Goal: Information Seeking & Learning: Find specific fact

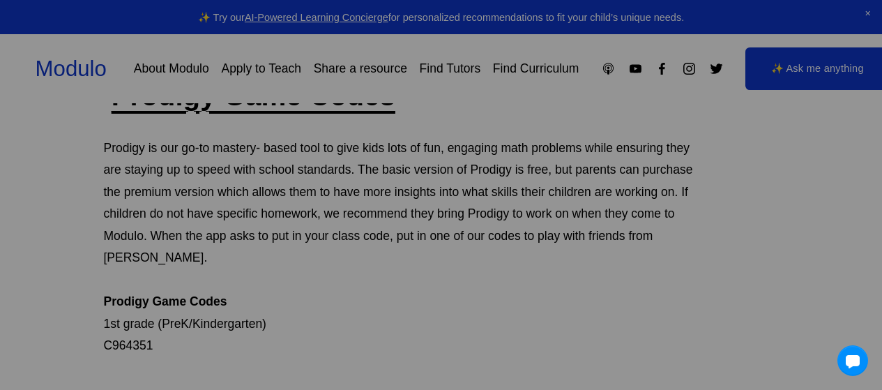
scroll to position [185, 0]
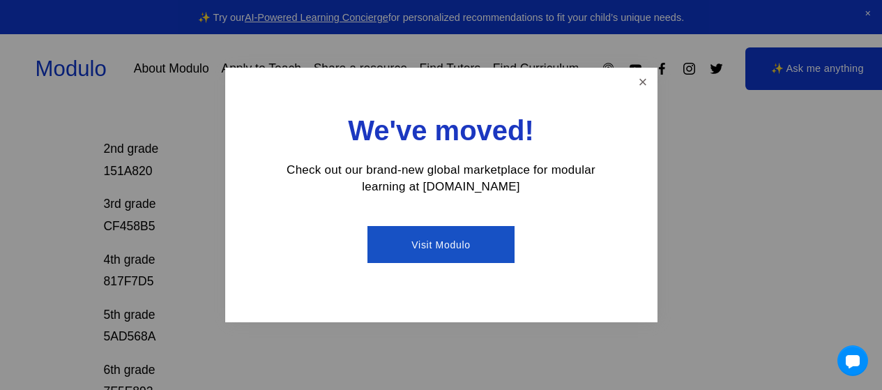
click at [642, 81] on link "Close" at bounding box center [642, 82] width 24 height 24
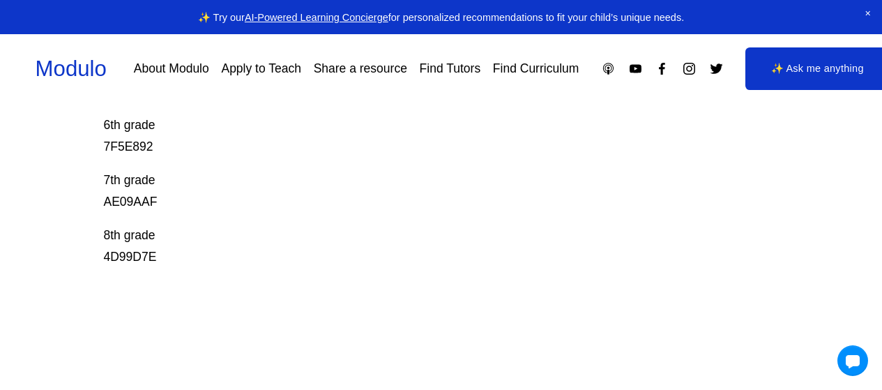
scroll to position [577, 0]
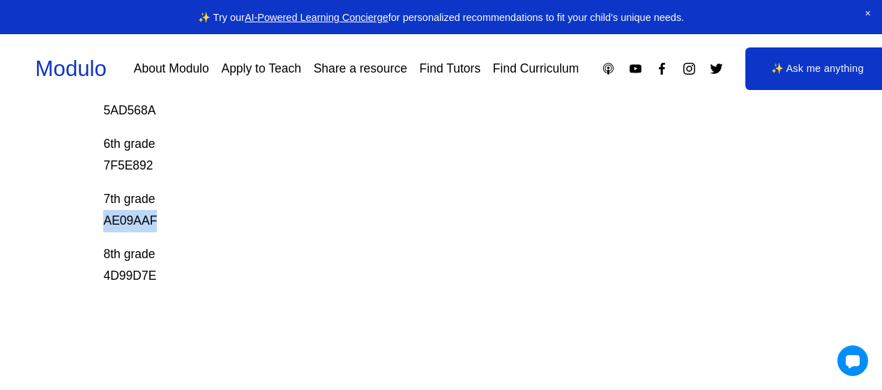
drag, startPoint x: 105, startPoint y: 199, endPoint x: 220, endPoint y: 199, distance: 115.7
click at [220, 199] on p "7th grade AE09AAF" at bounding box center [406, 210] width 607 height 44
copy p "AE09AAF"
click at [156, 153] on p "6th grade 7F5E892" at bounding box center [406, 155] width 607 height 44
drag, startPoint x: 158, startPoint y: 139, endPoint x: 4, endPoint y: 150, distance: 153.7
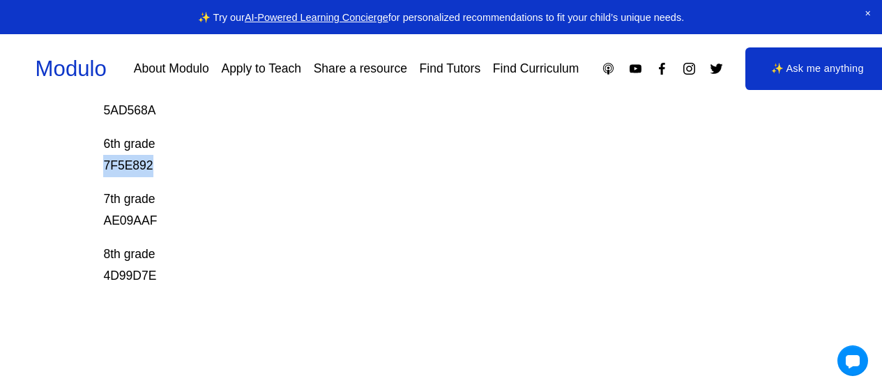
copy p "7F5E892"
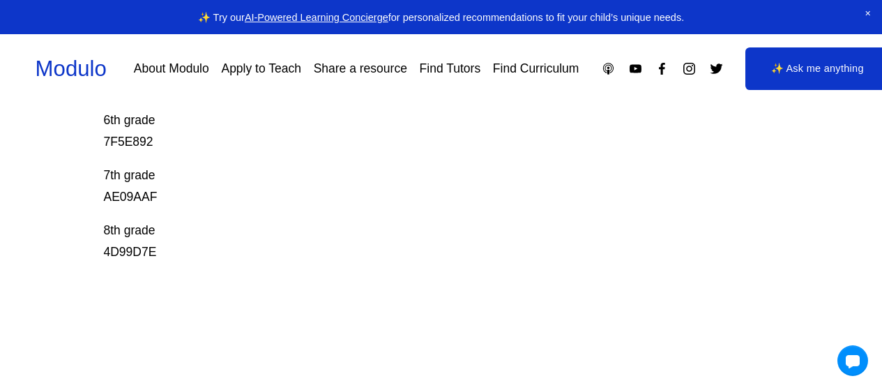
click at [263, 172] on p "7th grade AE09AAF" at bounding box center [406, 187] width 607 height 44
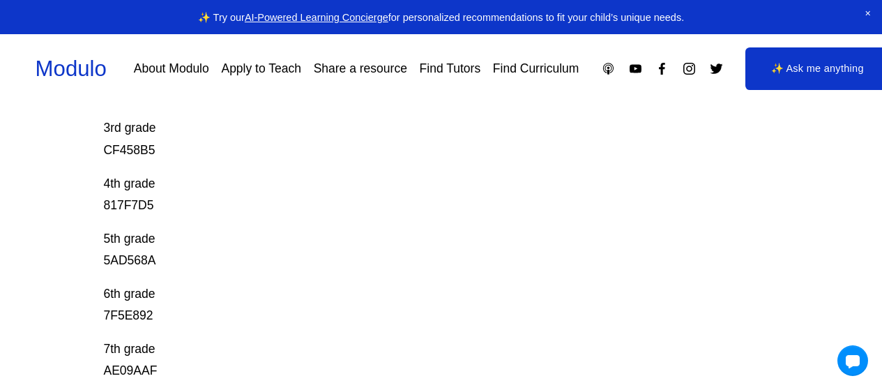
scroll to position [428, 0]
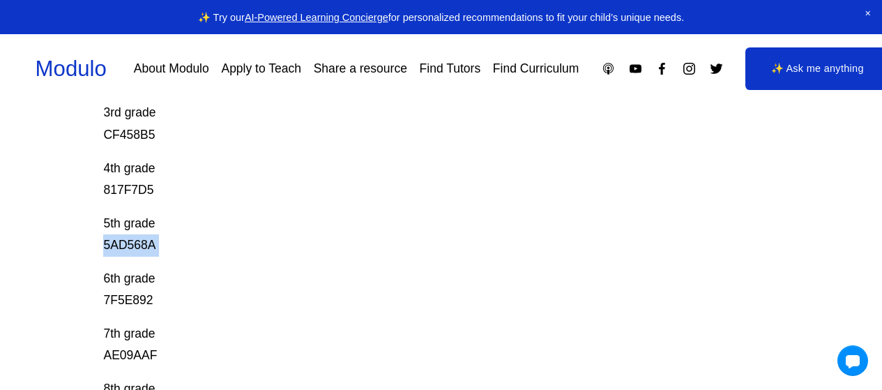
drag, startPoint x: 153, startPoint y: 218, endPoint x: 33, endPoint y: 237, distance: 122.2
click at [33, 237] on div "Prodigy Game Codes Prodigy is our go-to mastery- based tool to give kids lots o…" at bounding box center [441, 133] width 882 height 796
click at [202, 214] on p "5th grade 5AD568A" at bounding box center [406, 235] width 607 height 44
drag, startPoint x: 167, startPoint y: 229, endPoint x: 82, endPoint y: 222, distance: 85.4
click at [42, 225] on div "Prodigy Game Codes Prodigy is our go-to mastery- based tool to give kids lots o…" at bounding box center [441, 133] width 882 height 796
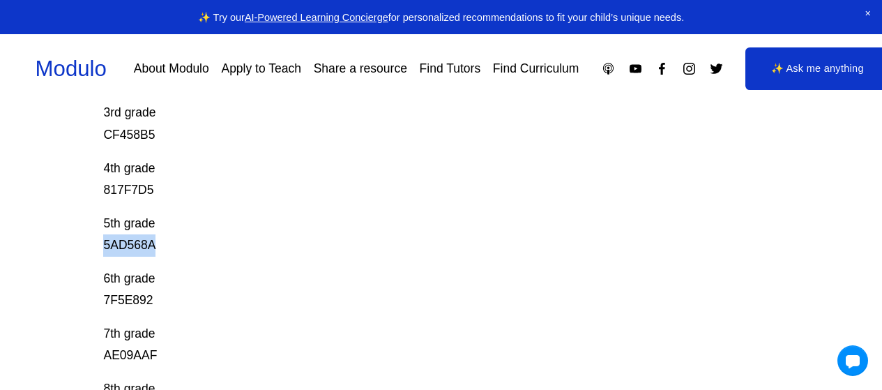
copy p "5AD568A"
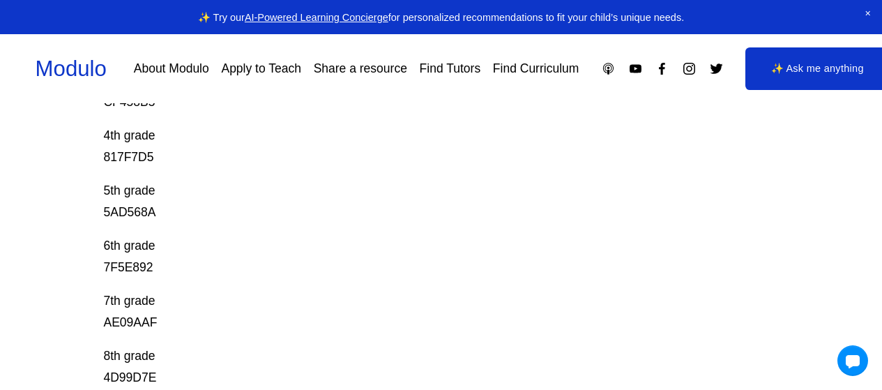
scroll to position [462, 0]
